Goal: Task Accomplishment & Management: Manage account settings

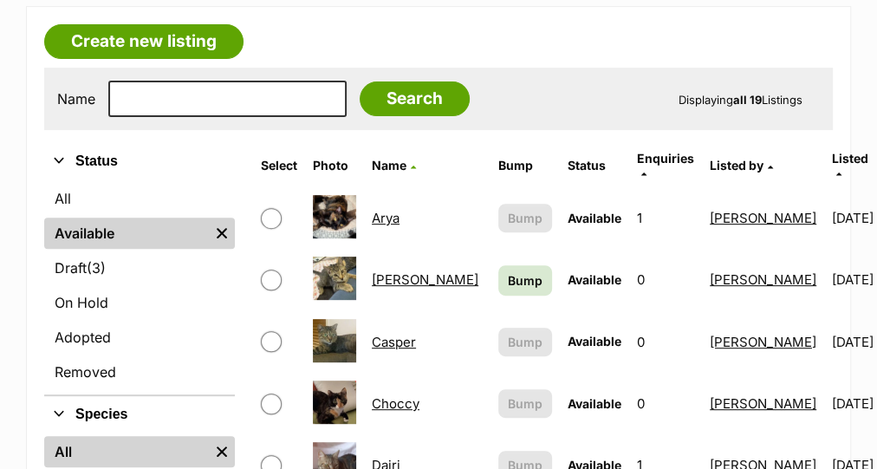
scroll to position [335, 0]
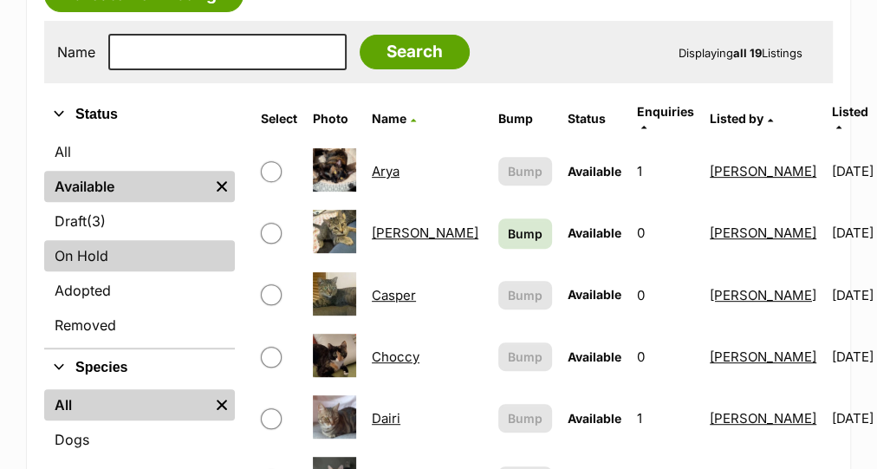
click at [130, 252] on link "On Hold" at bounding box center [139, 255] width 191 height 31
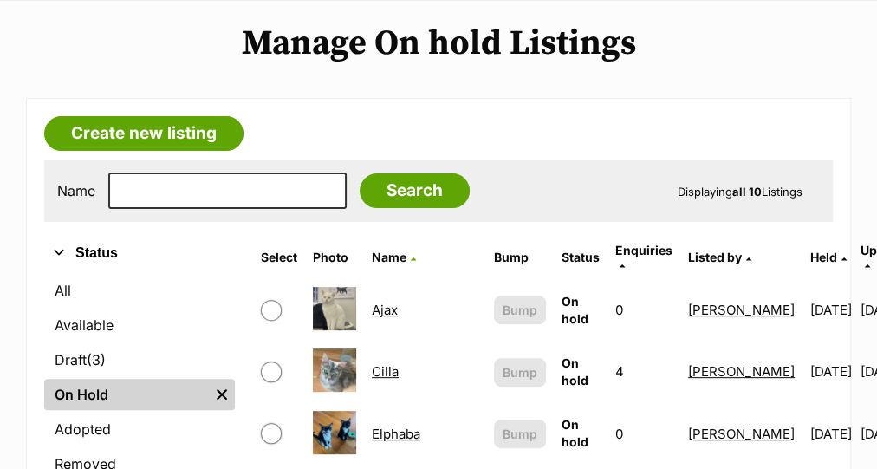
scroll to position [230, 0]
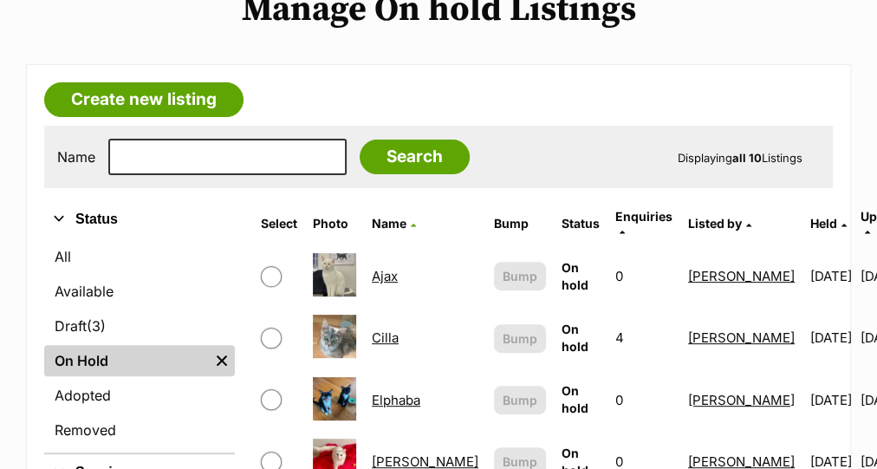
click at [379, 268] on link "Ajax" at bounding box center [385, 276] width 26 height 16
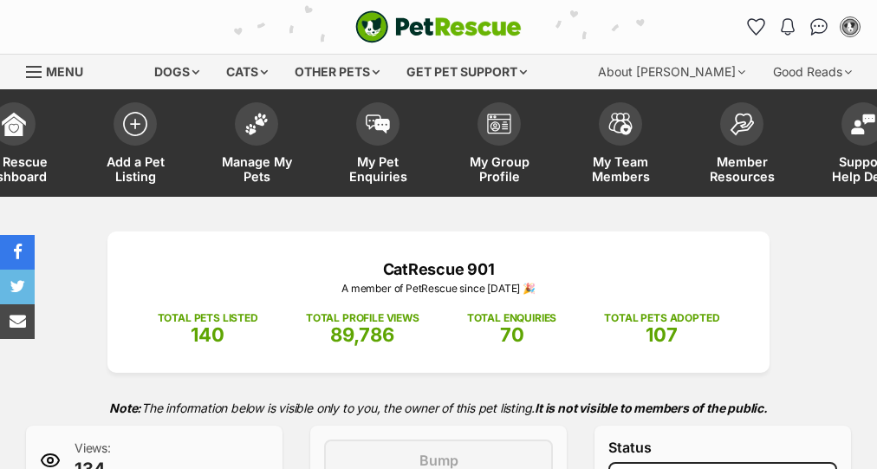
select select "adoption_pending"
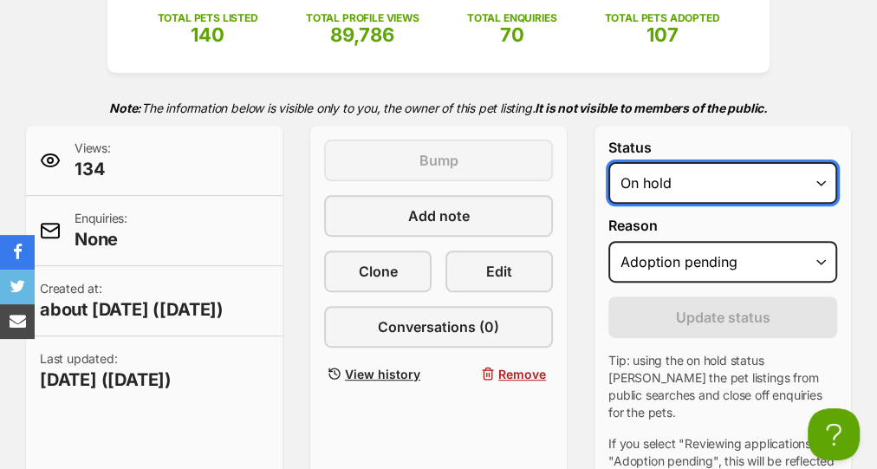
click at [670, 179] on select "Draft Available On hold Adopted" at bounding box center [722, 183] width 229 height 42
select select "rehomed"
click at [608, 162] on select "Draft Available On hold Adopted" at bounding box center [722, 183] width 229 height 42
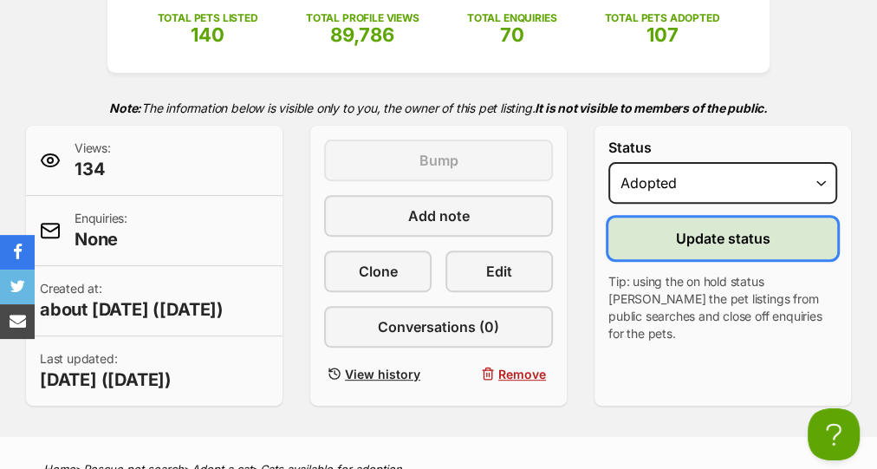
click at [689, 239] on span "Update status" at bounding box center [723, 238] width 94 height 21
